Goal: Information Seeking & Learning: Learn about a topic

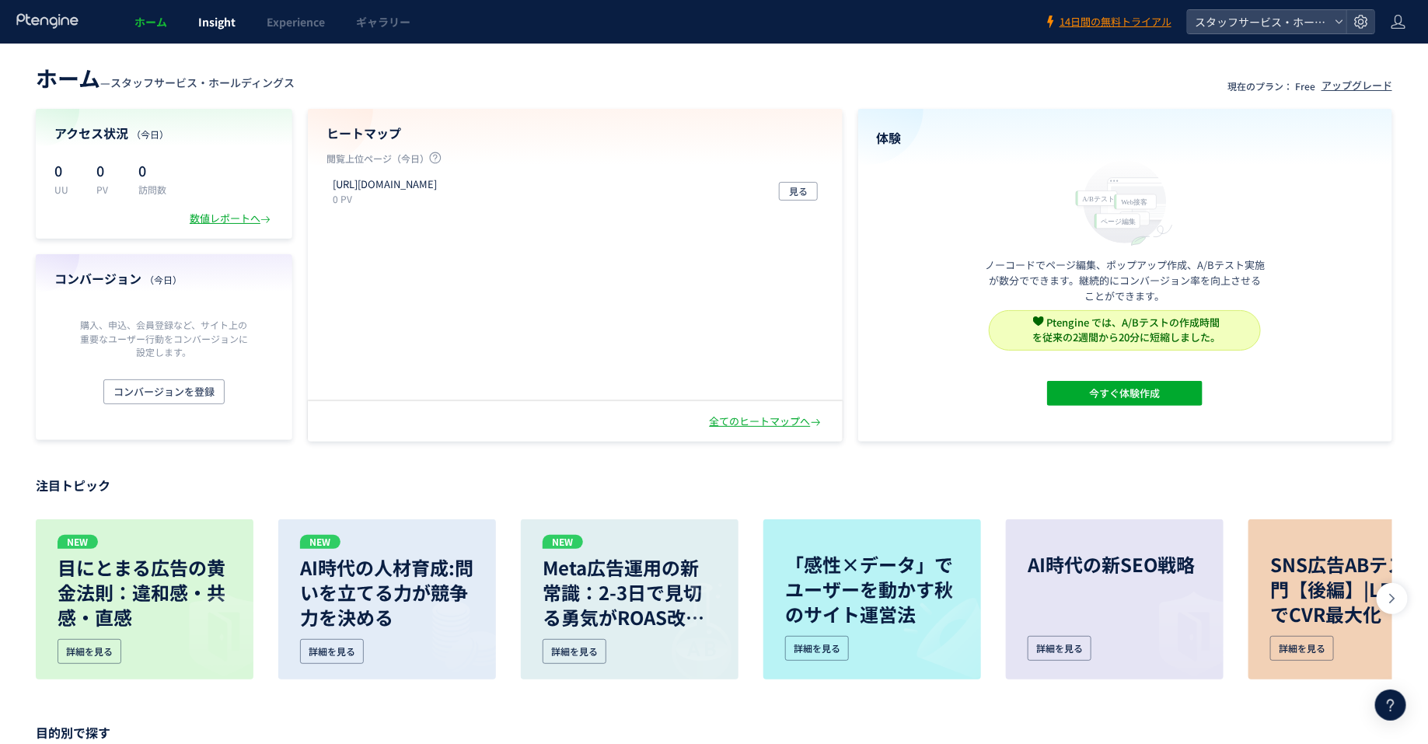
click at [209, 32] on link "Insight" at bounding box center [217, 22] width 68 height 44
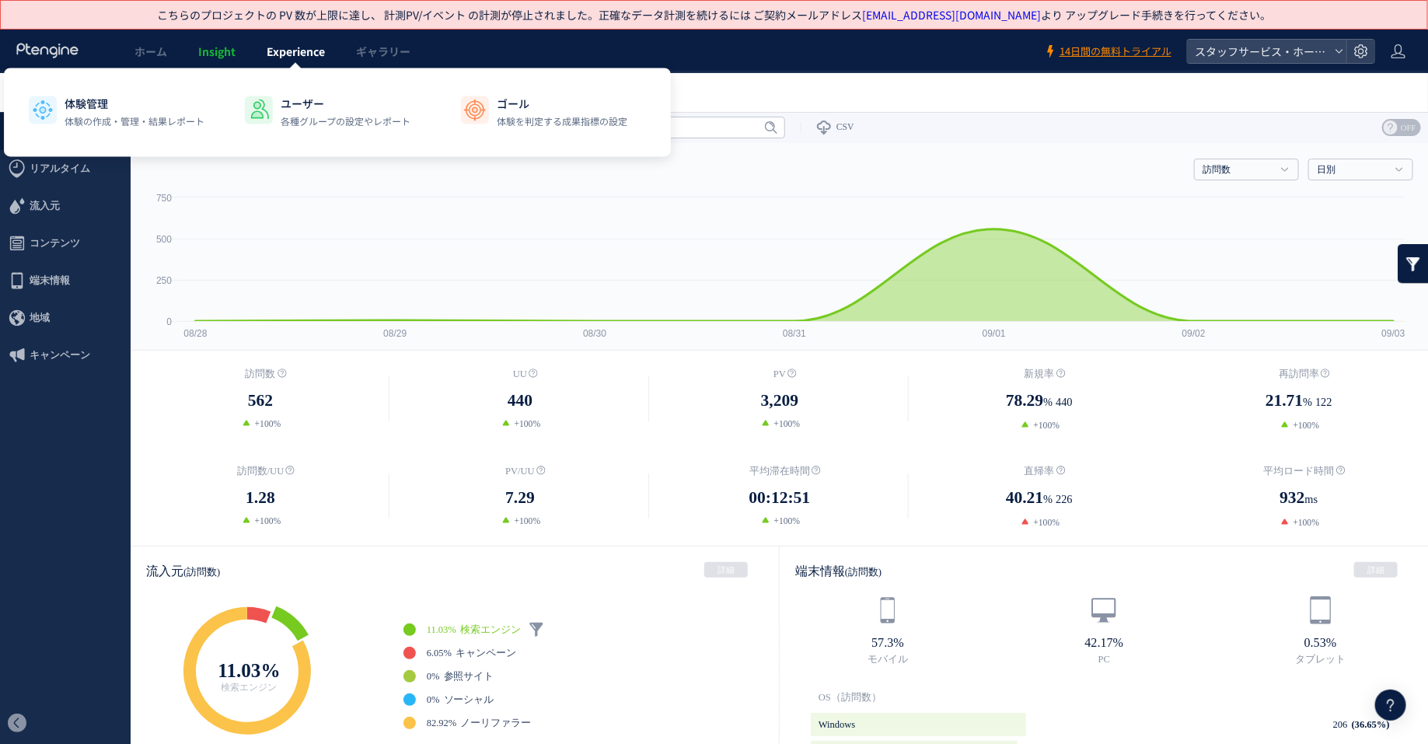
click at [308, 60] on link "Experience" at bounding box center [295, 52] width 89 height 44
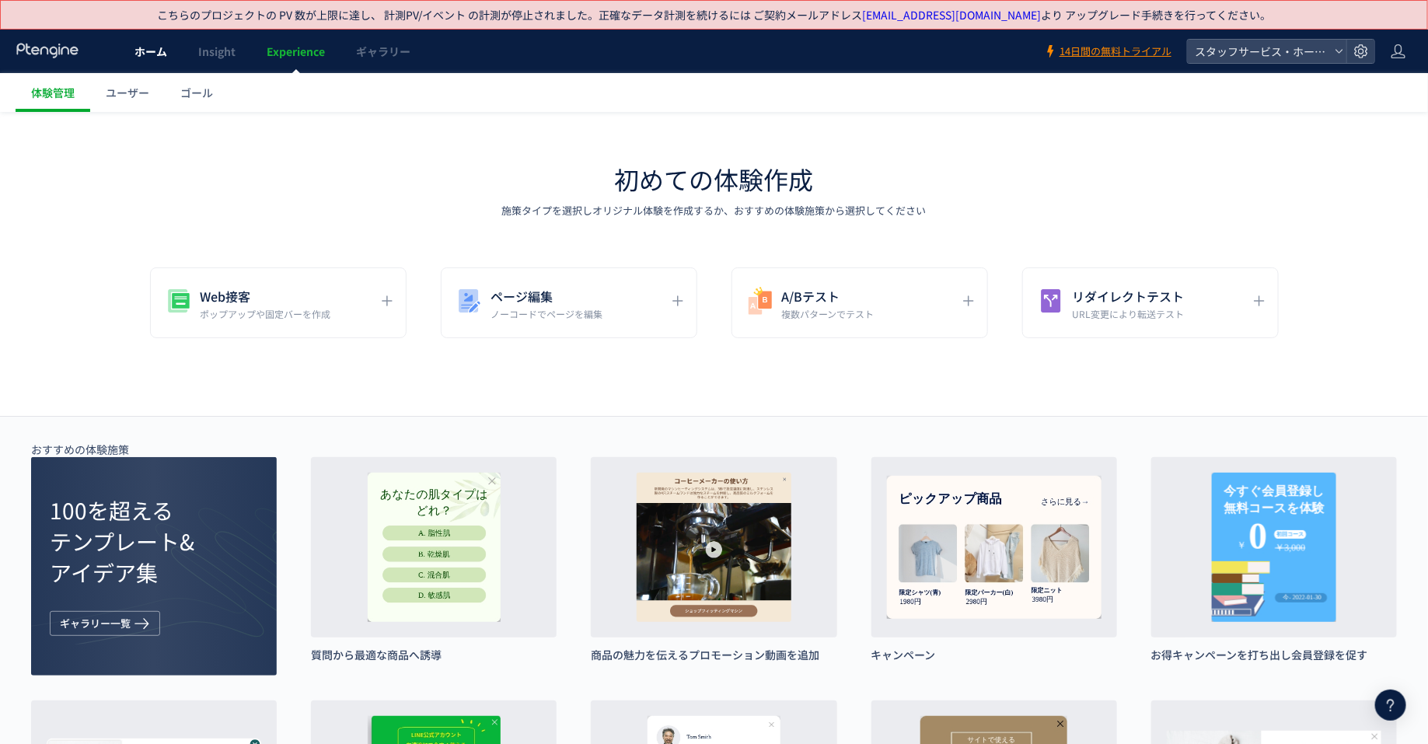
click at [131, 58] on link "ホーム" at bounding box center [151, 52] width 64 height 44
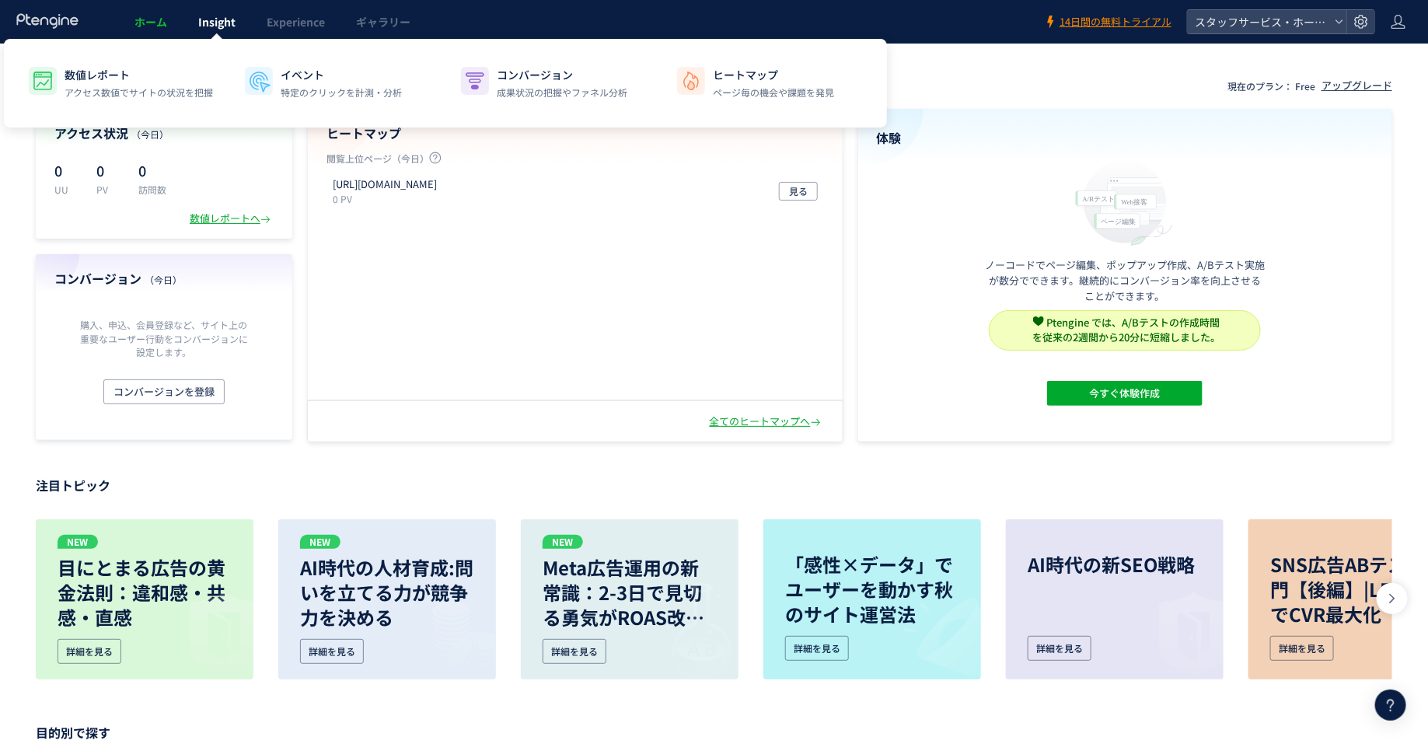
click at [228, 34] on link "Insight" at bounding box center [217, 22] width 68 height 44
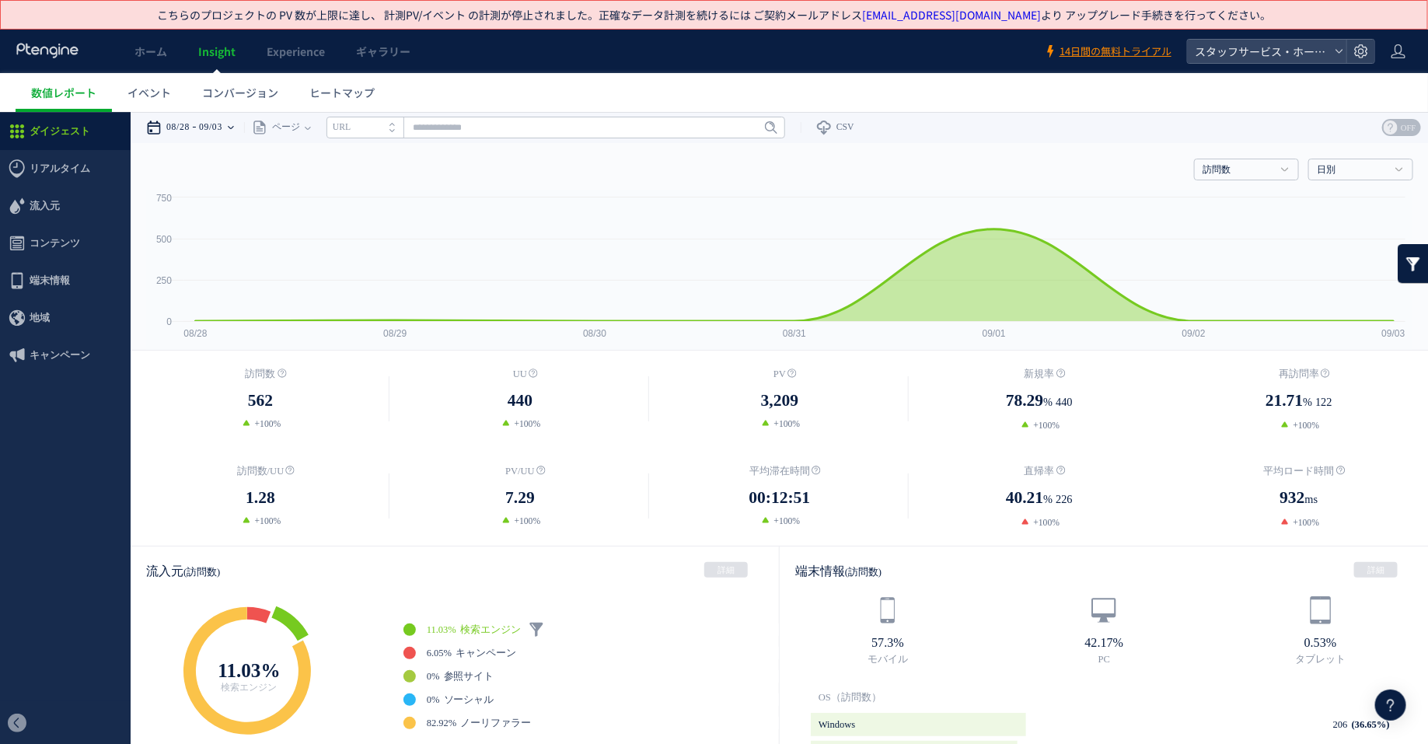
click at [210, 127] on time "09/03" at bounding box center [210, 126] width 23 height 31
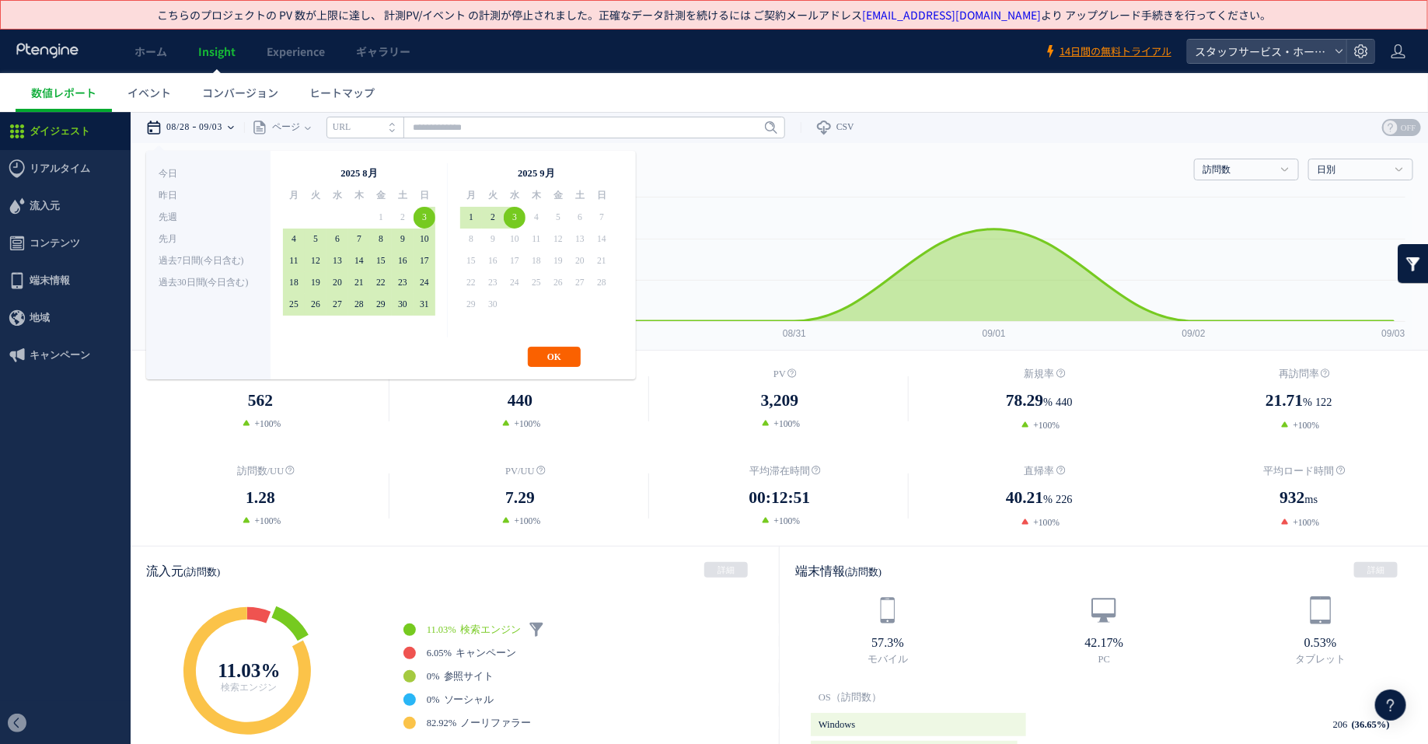
click at [557, 359] on button "OK" at bounding box center [554, 356] width 53 height 20
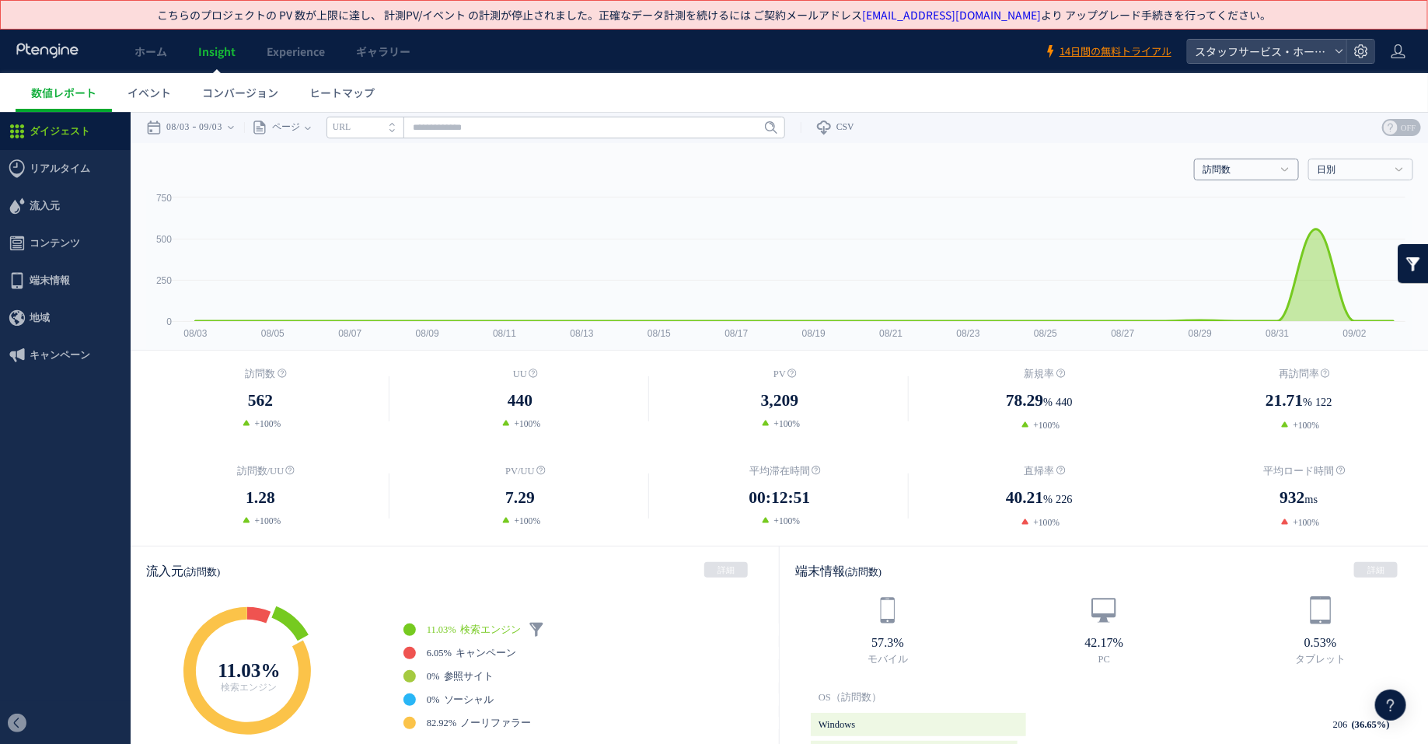
click at [1259, 162] on link "訪問数" at bounding box center [1237, 169] width 71 height 14
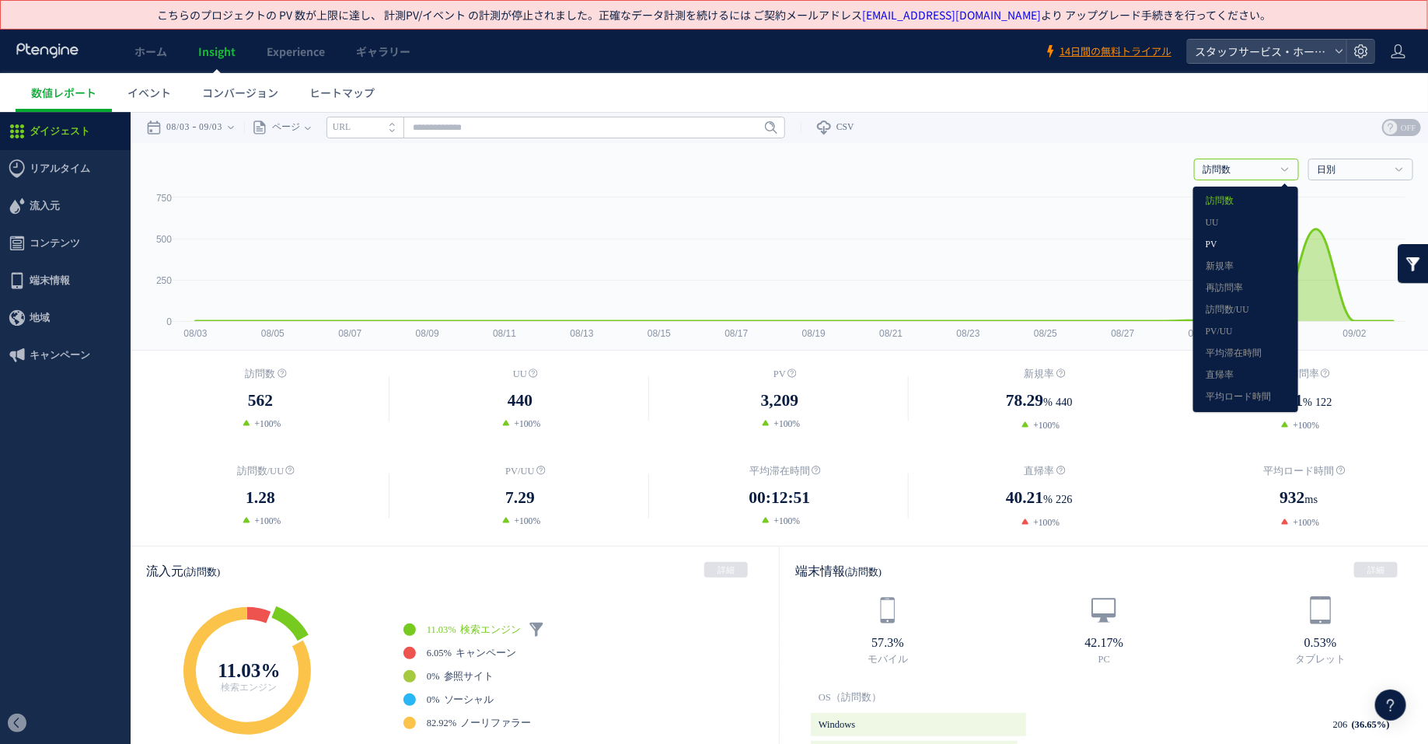
click at [1249, 236] on link "PV" at bounding box center [1246, 244] width 80 height 20
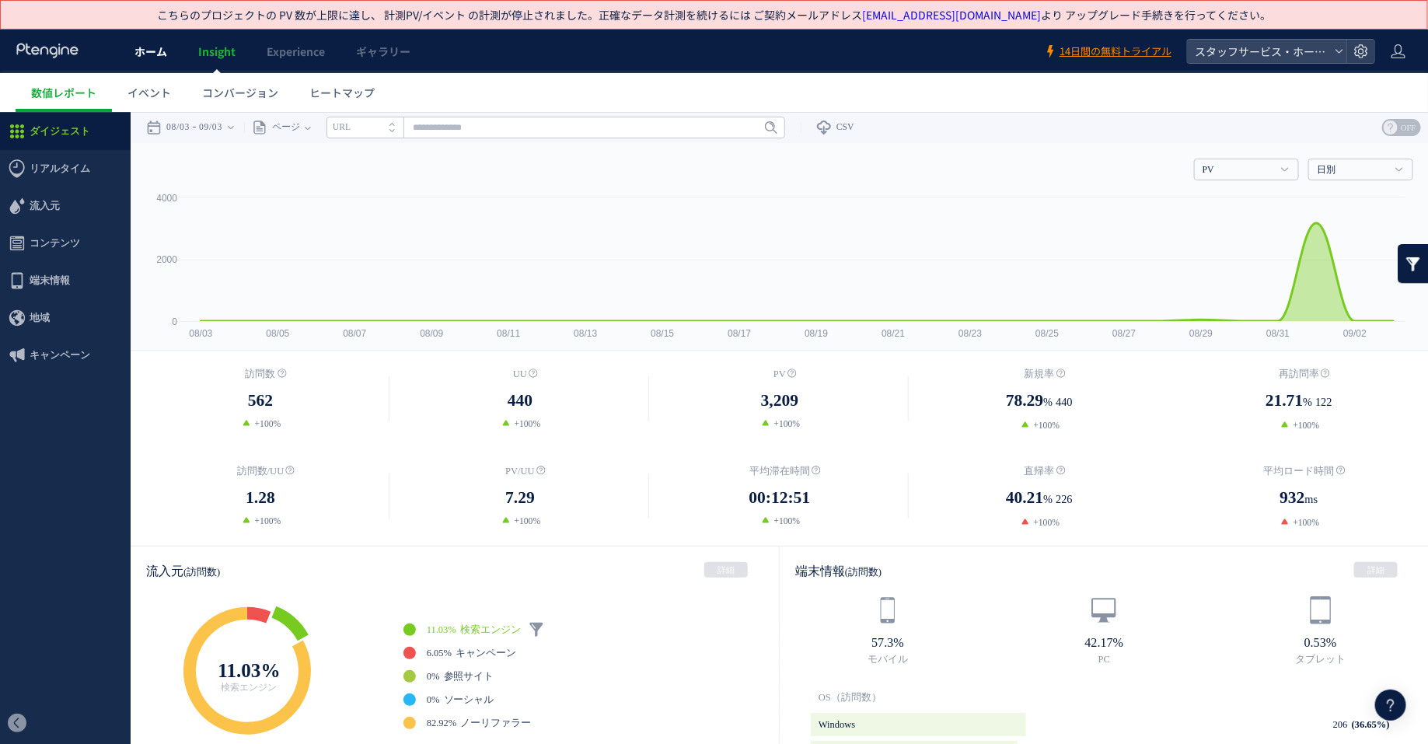
click at [169, 35] on link "ホーム" at bounding box center [151, 52] width 64 height 44
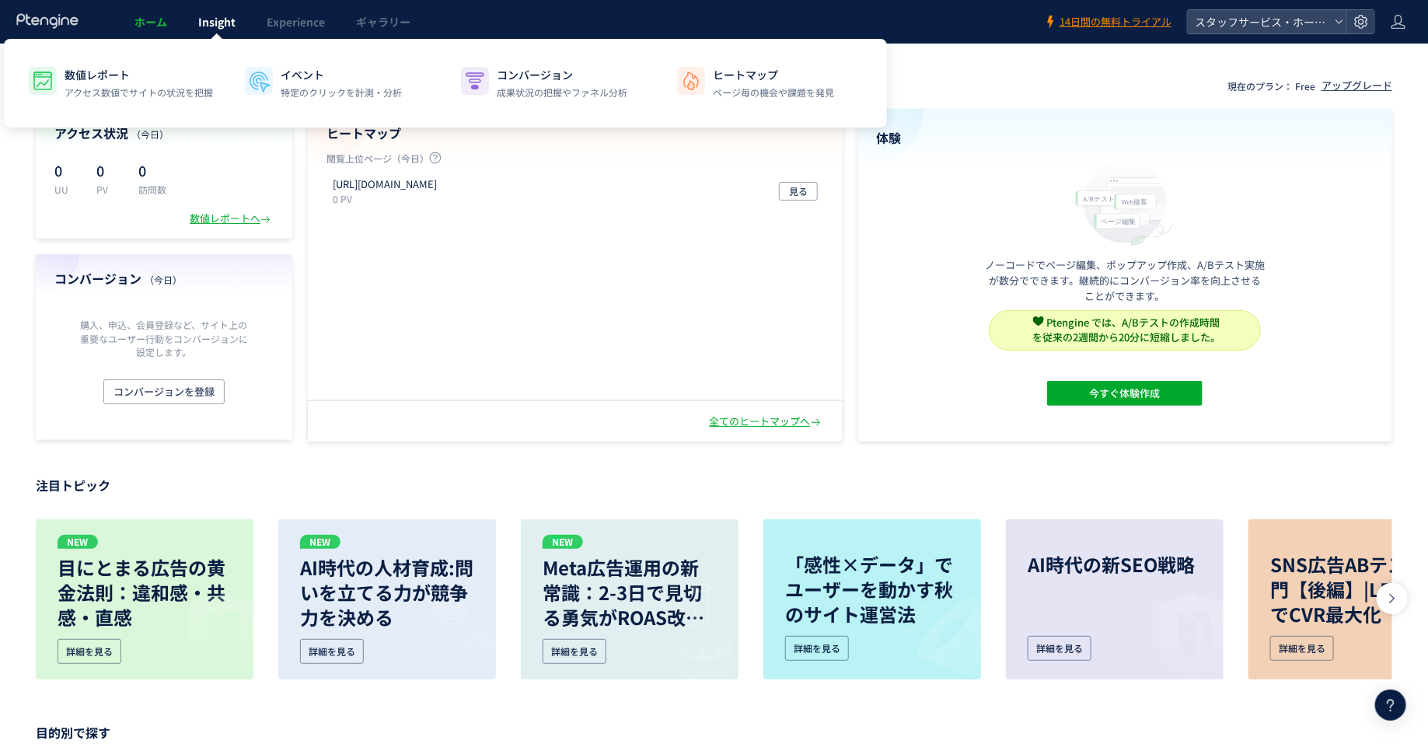
click at [205, 36] on link "Insight" at bounding box center [217, 22] width 68 height 44
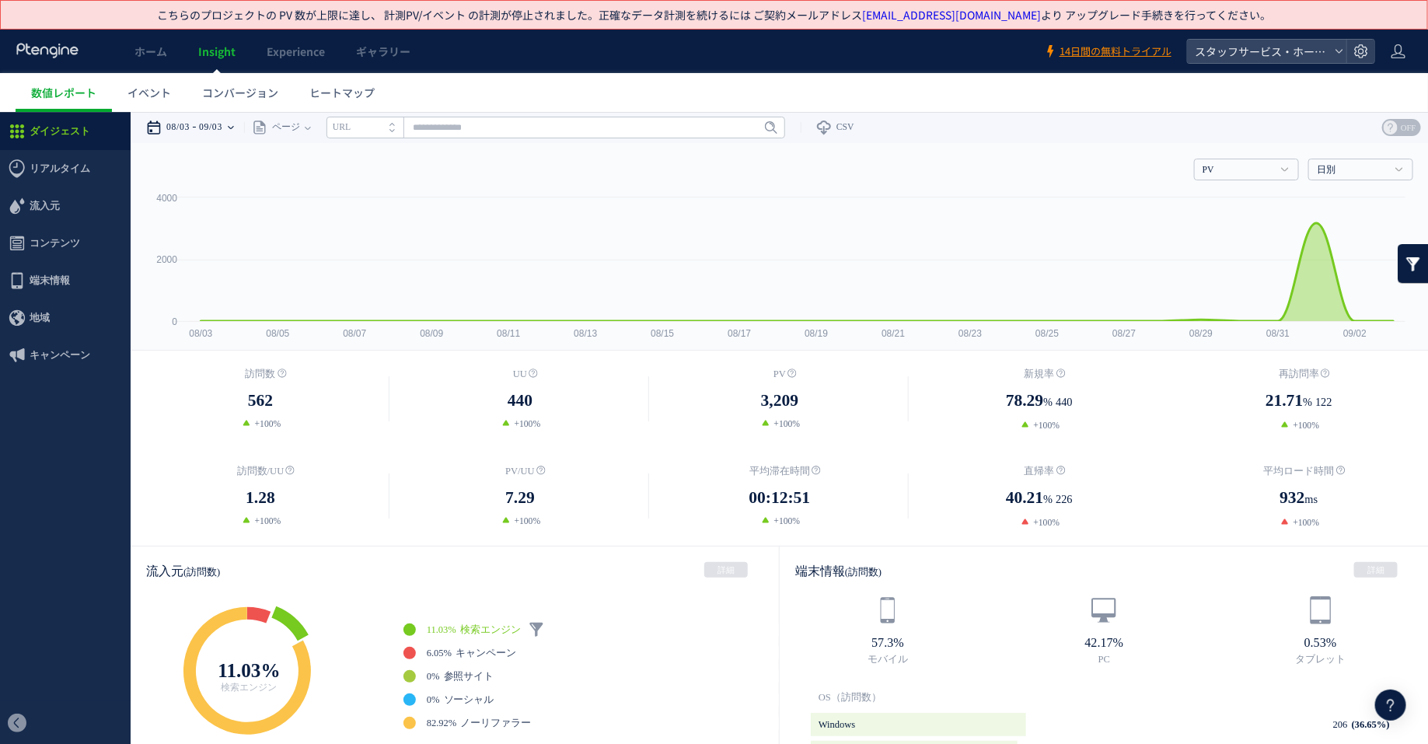
click at [222, 123] on time "09/03" at bounding box center [210, 126] width 23 height 31
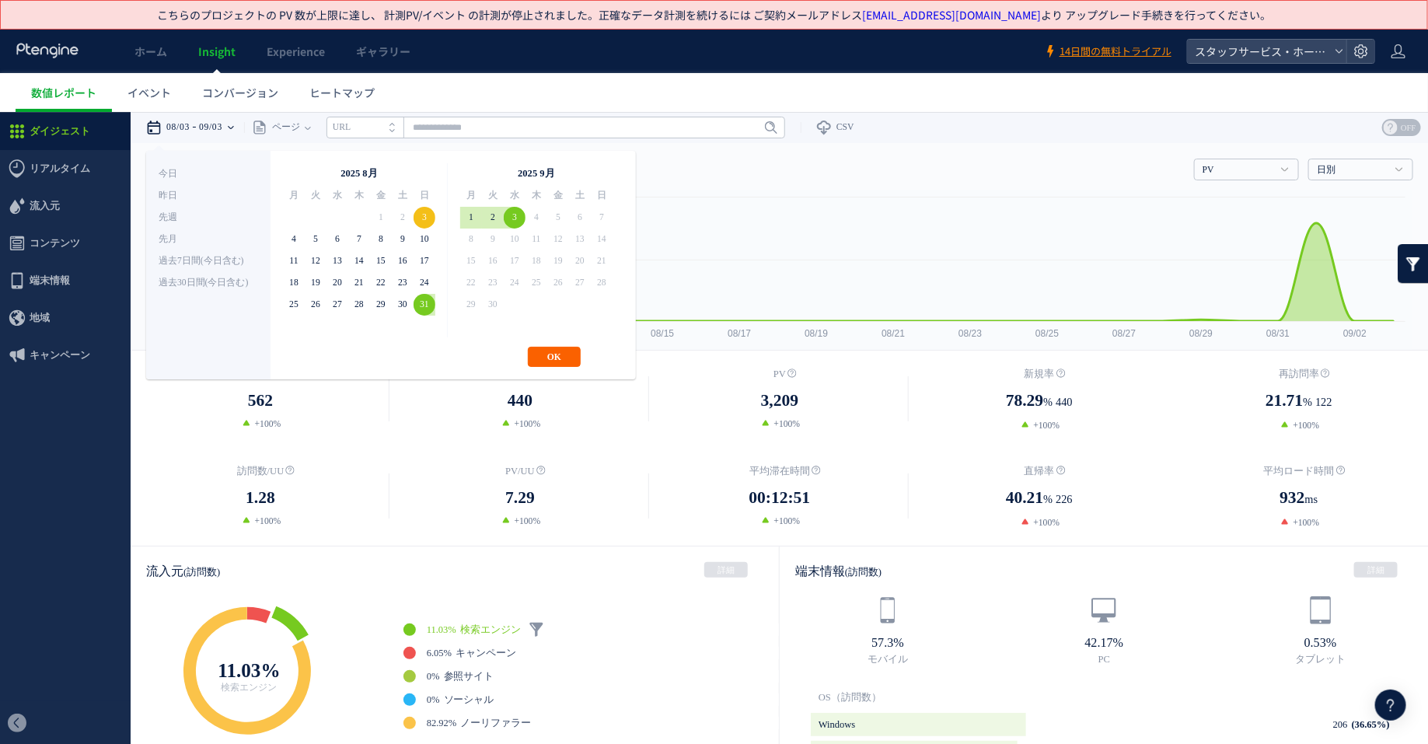
click at [549, 350] on button "OK" at bounding box center [554, 356] width 53 height 20
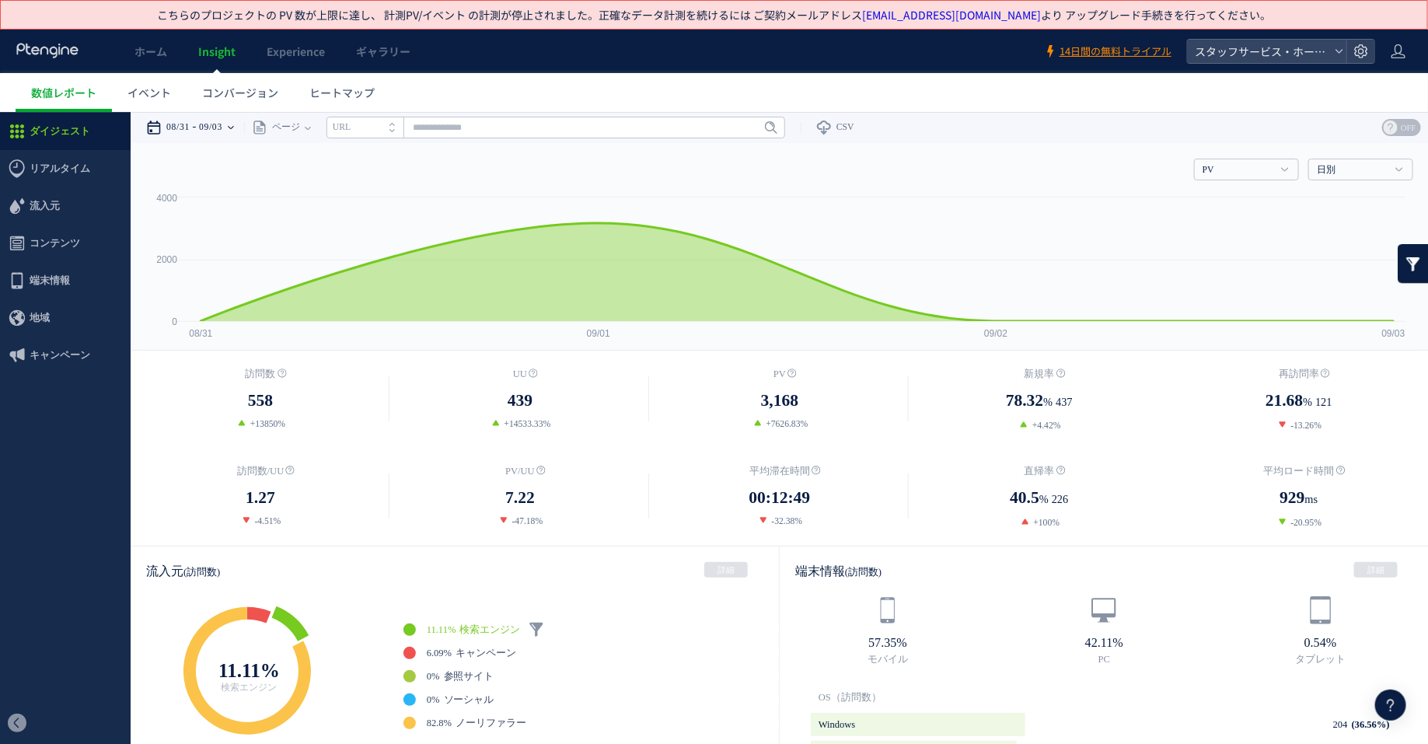
click at [201, 133] on div "08/31 09/03" at bounding box center [195, 126] width 98 height 31
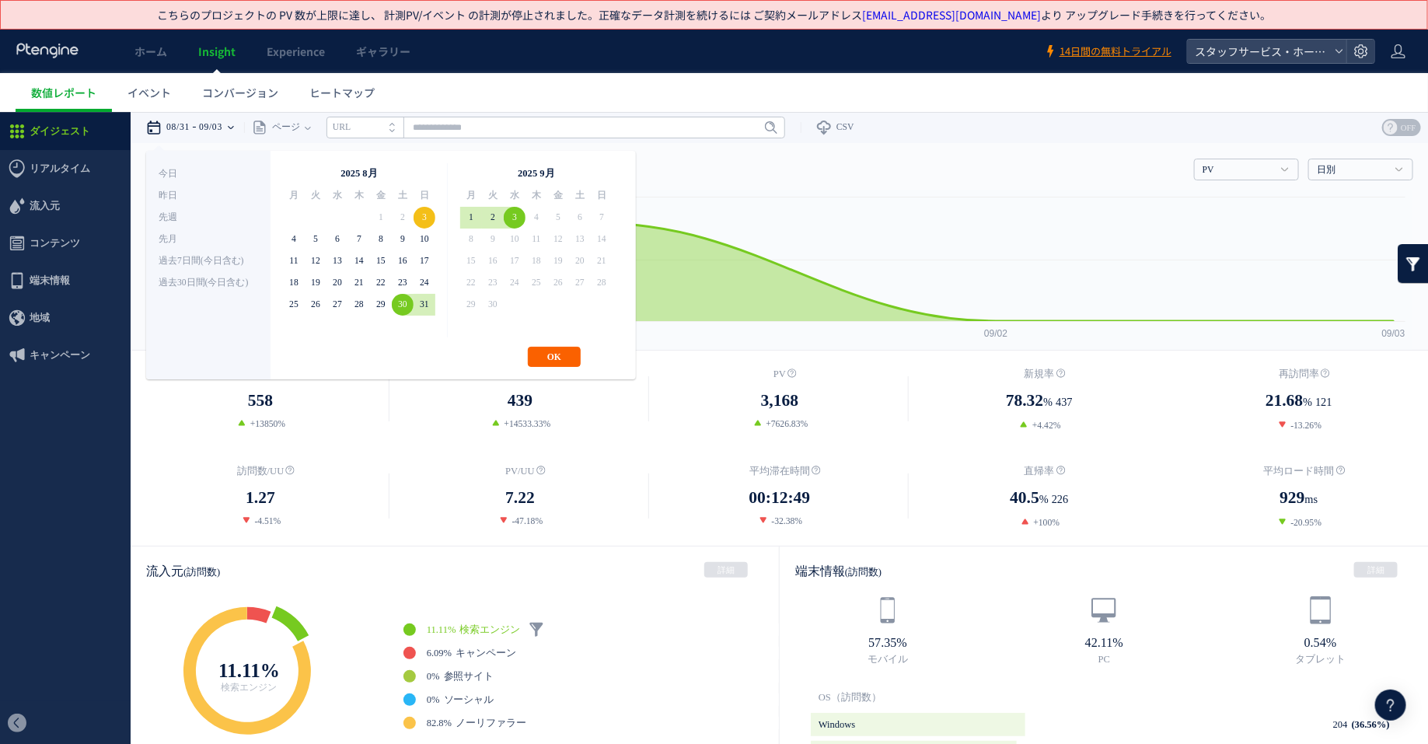
click at [552, 356] on button "OK" at bounding box center [554, 356] width 53 height 20
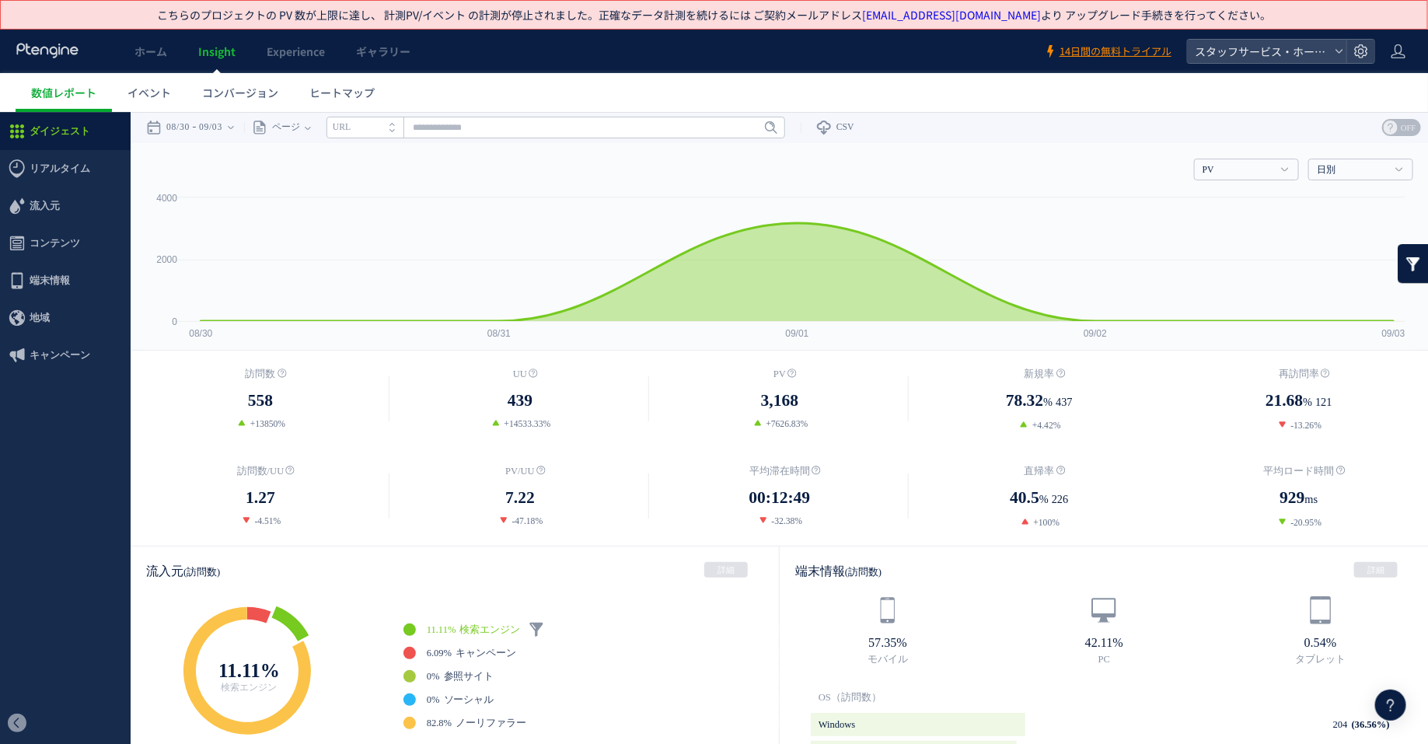
click at [378, 515] on dd "-4.51%" at bounding box center [261, 520] width 260 height 14
click at [356, 90] on span "ヒートマップ" at bounding box center [341, 93] width 65 height 16
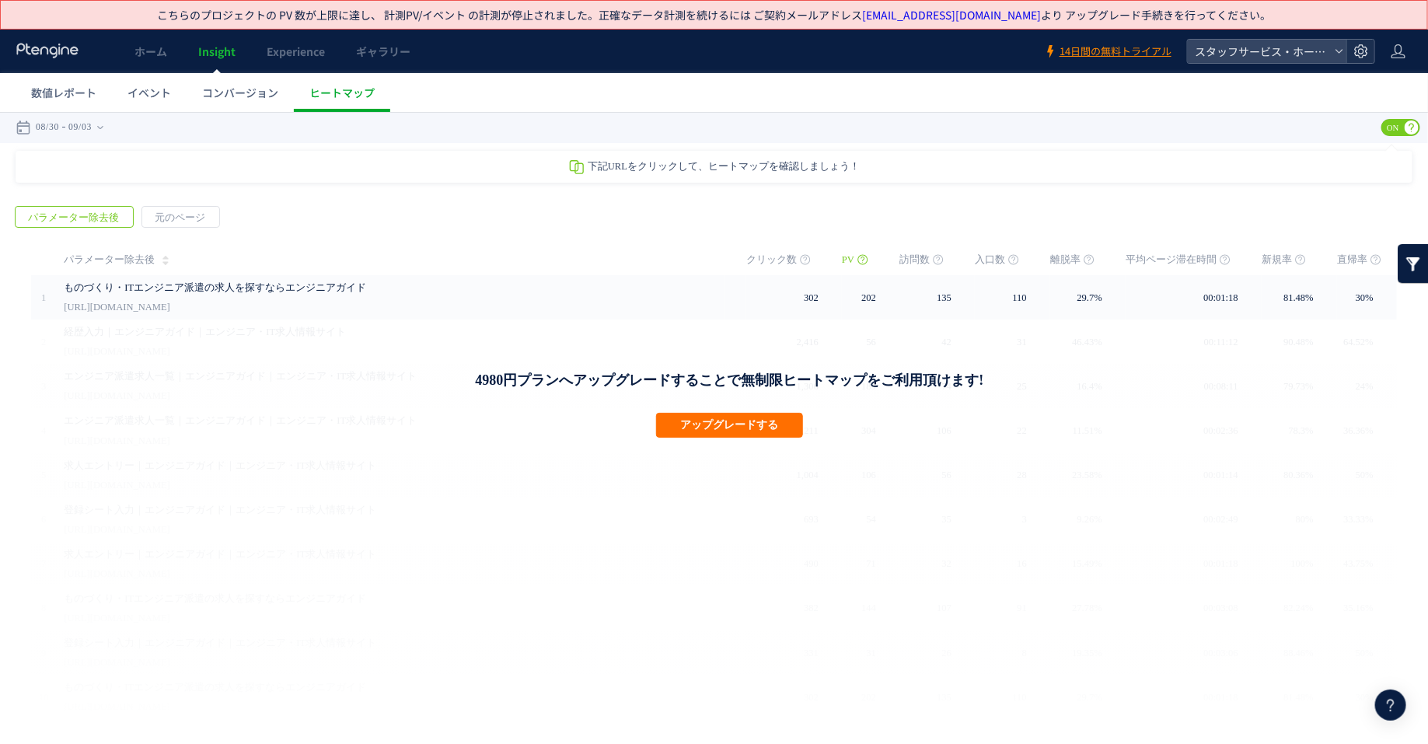
click at [1363, 53] on icon at bounding box center [1361, 52] width 16 height 16
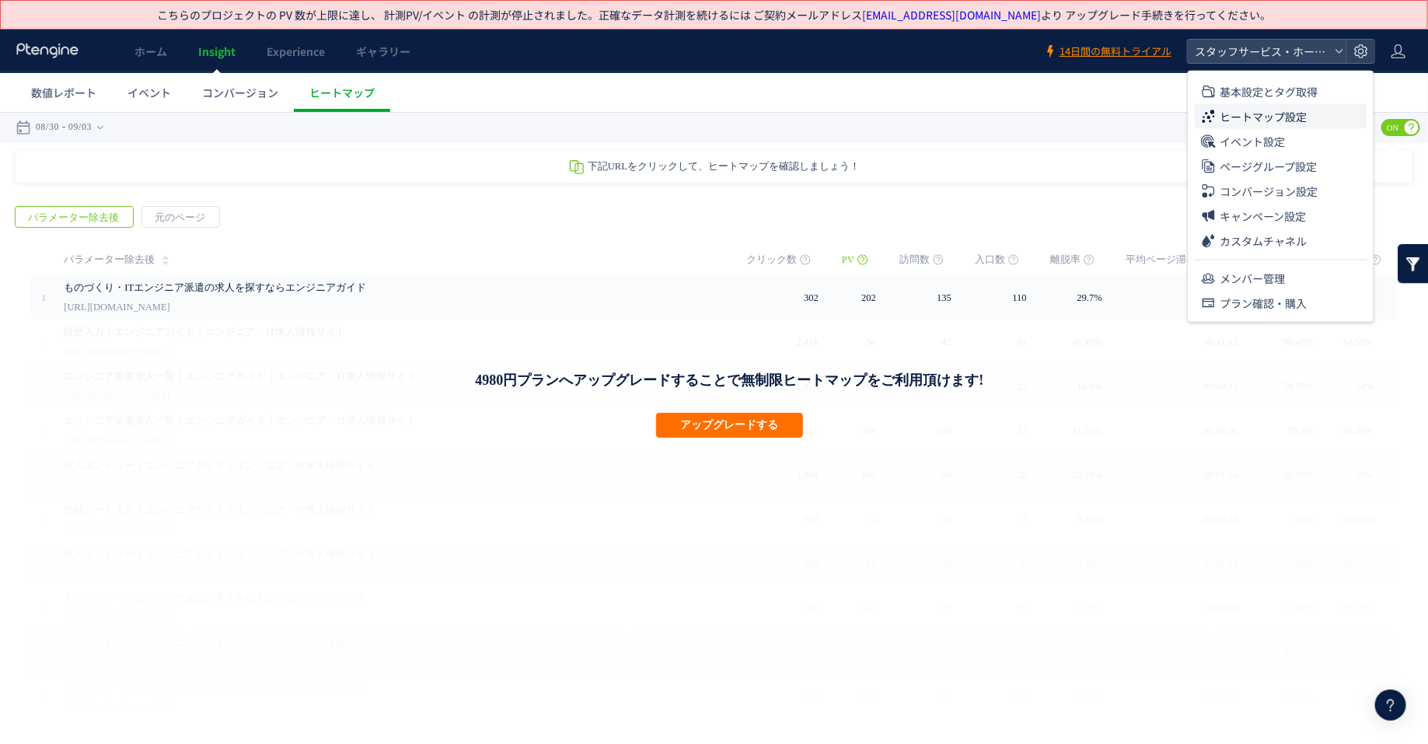
click at [1290, 119] on span "ヒートマップ設定" at bounding box center [1263, 116] width 87 height 25
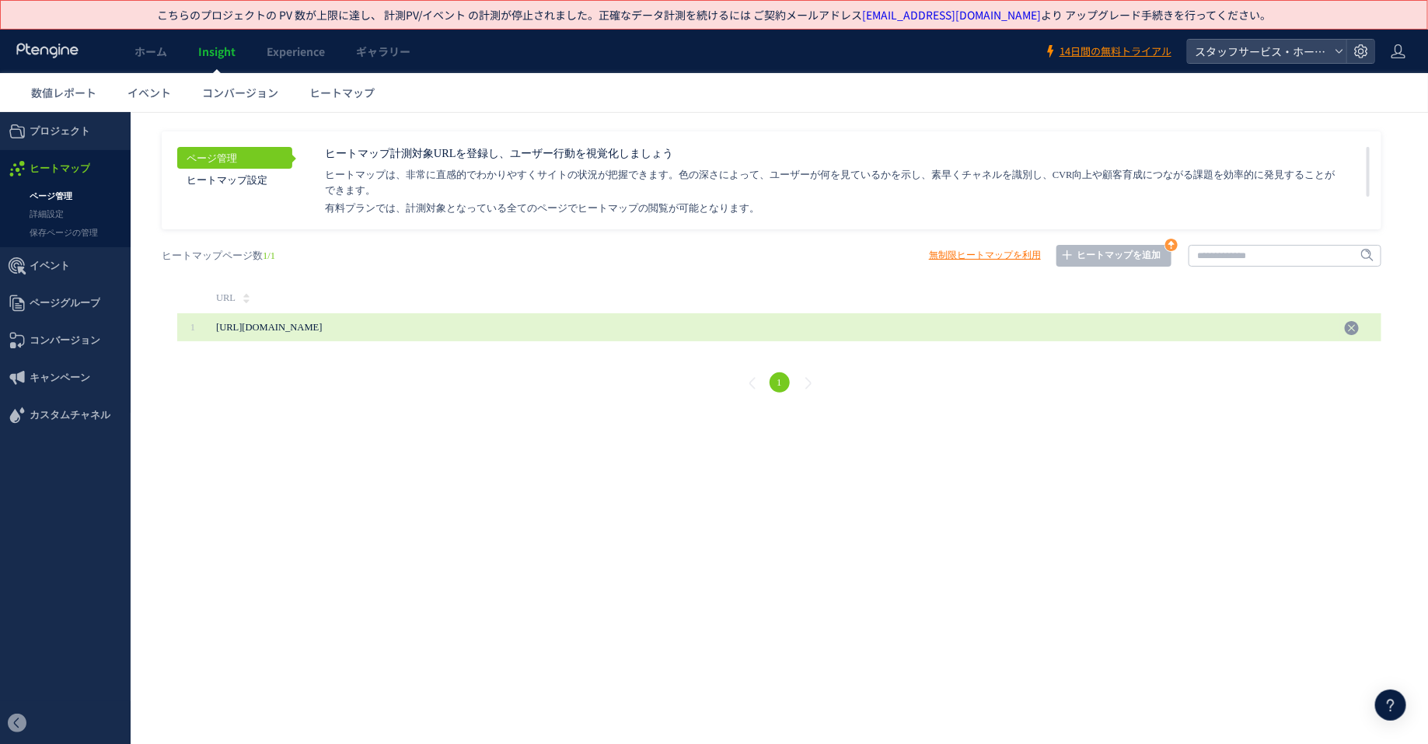
click at [322, 330] on span "[URL][DOMAIN_NAME]" at bounding box center [269, 326] width 106 height 11
copy div "[URL][DOMAIN_NAME] ヒートマップを起動しています..."
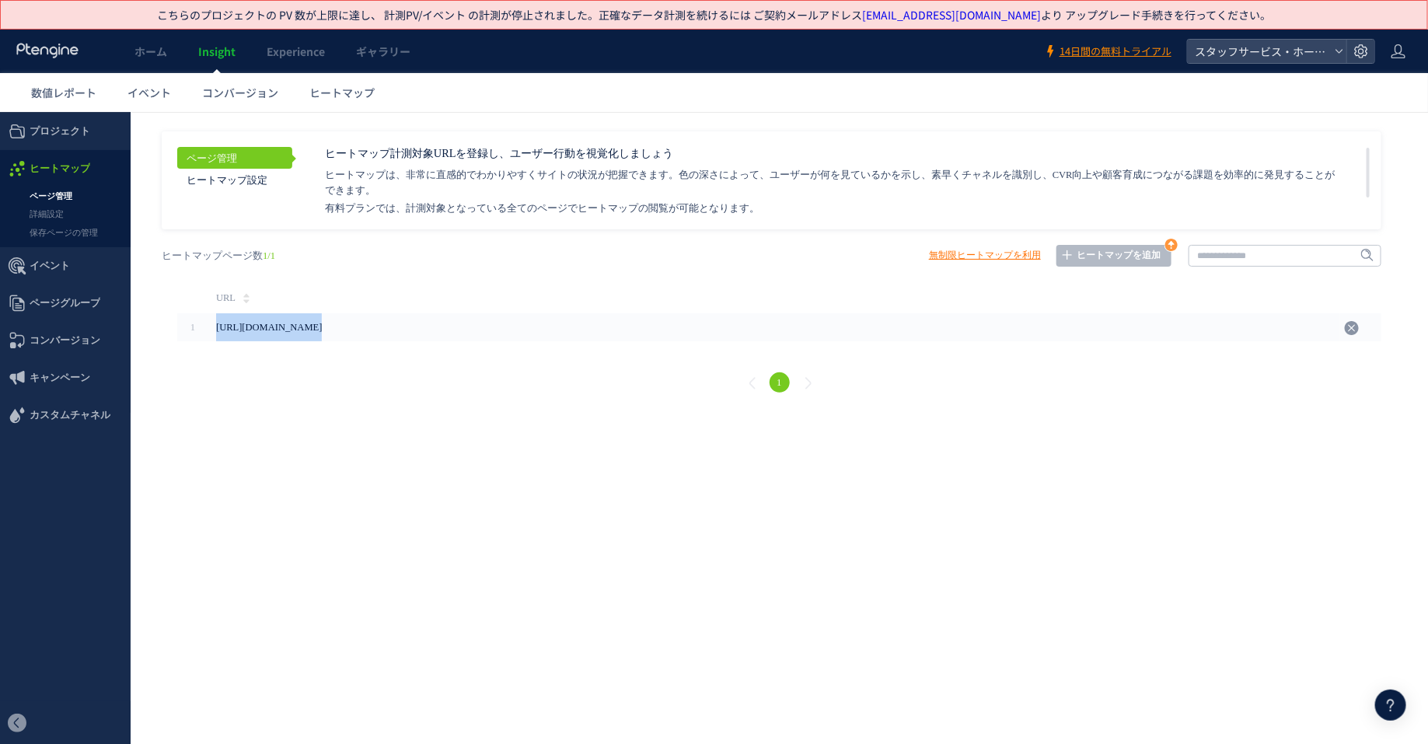
scroll to position [1, 0]
click at [348, 96] on span "ヒートマップ" at bounding box center [341, 93] width 65 height 16
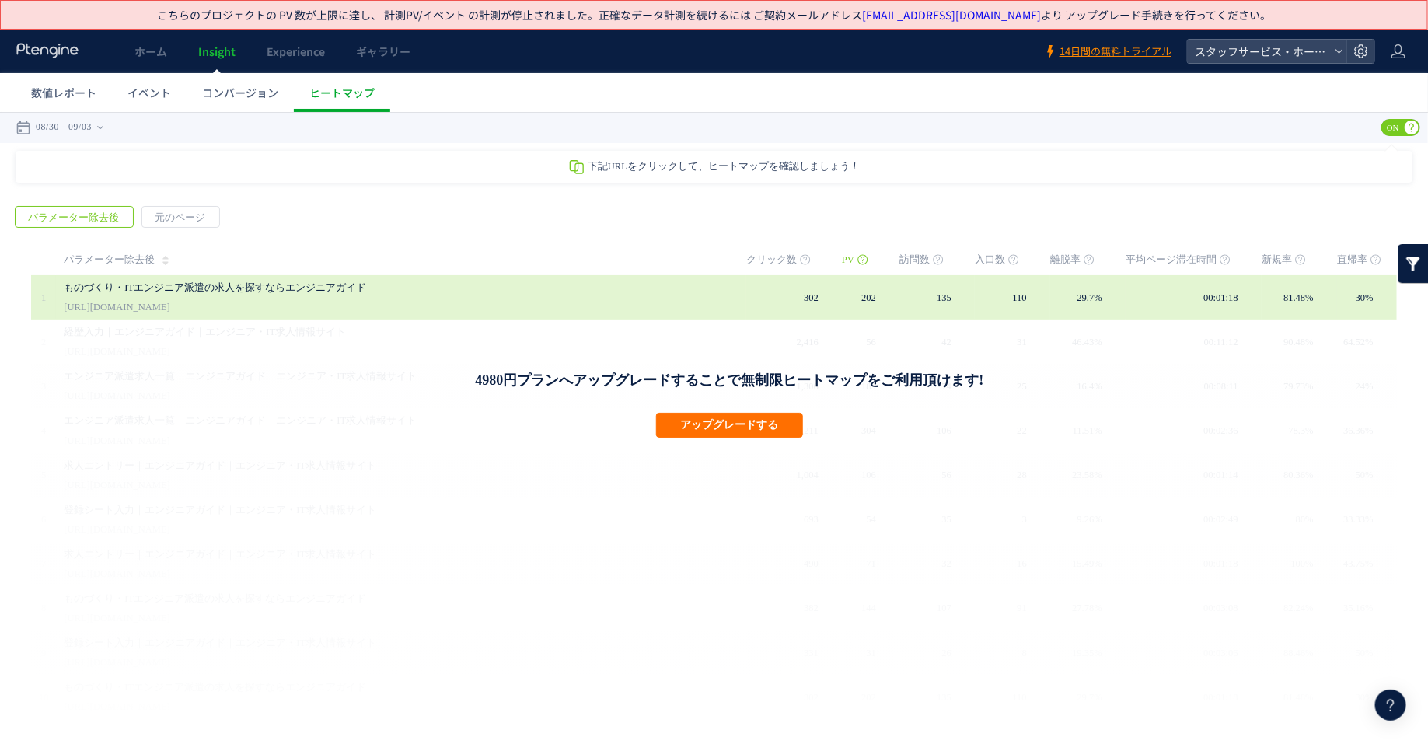
click at [311, 303] on div "ものづくり・ITエンジニア派遣の求人を探すならエンジニアガイド [URL][DOMAIN_NAME]" at bounding box center [394, 296] width 661 height 44
